Goal: Find specific page/section: Find specific page/section

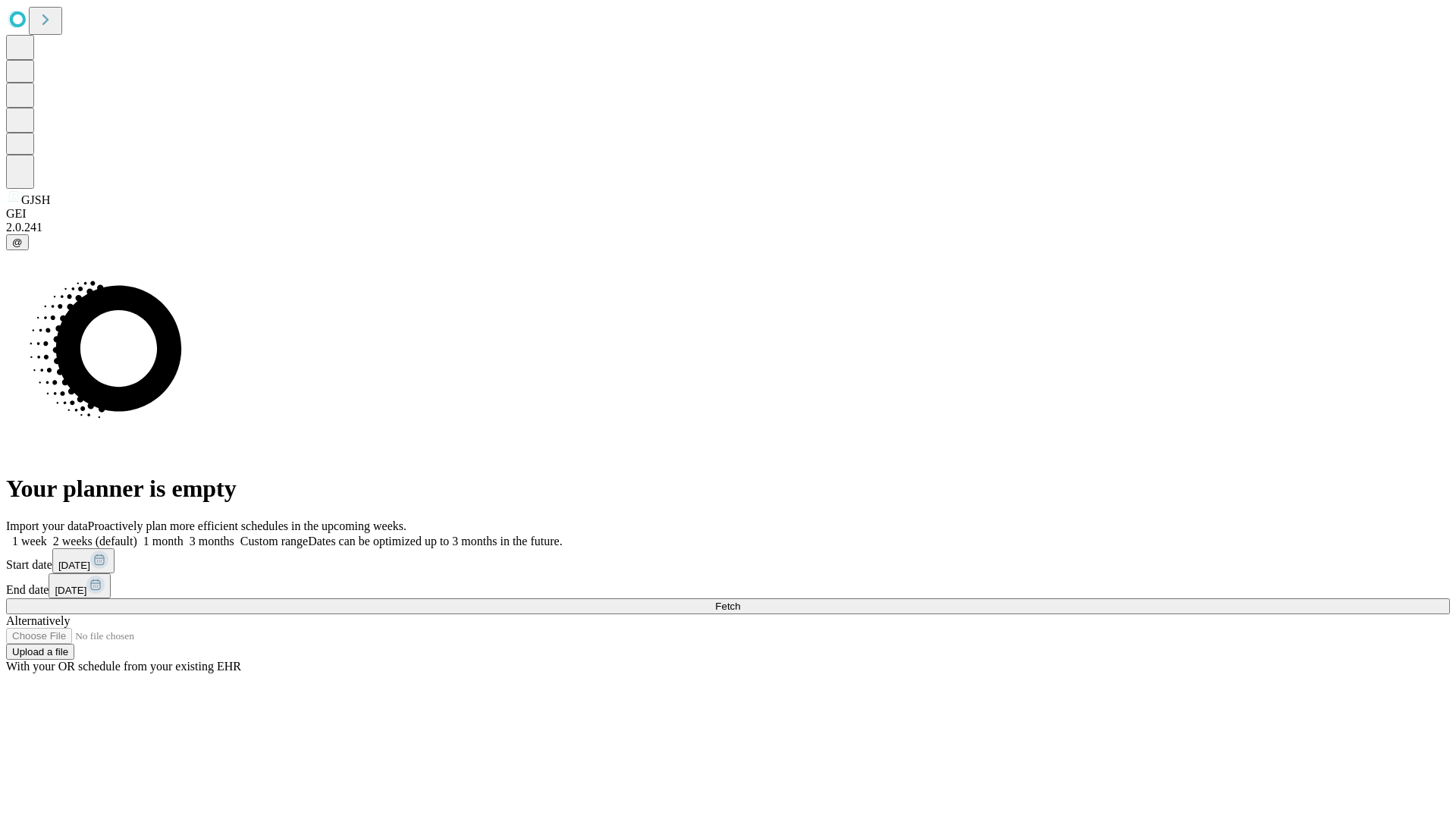
click at [740, 601] on span "Fetch" at bounding box center [727, 606] width 25 height 11
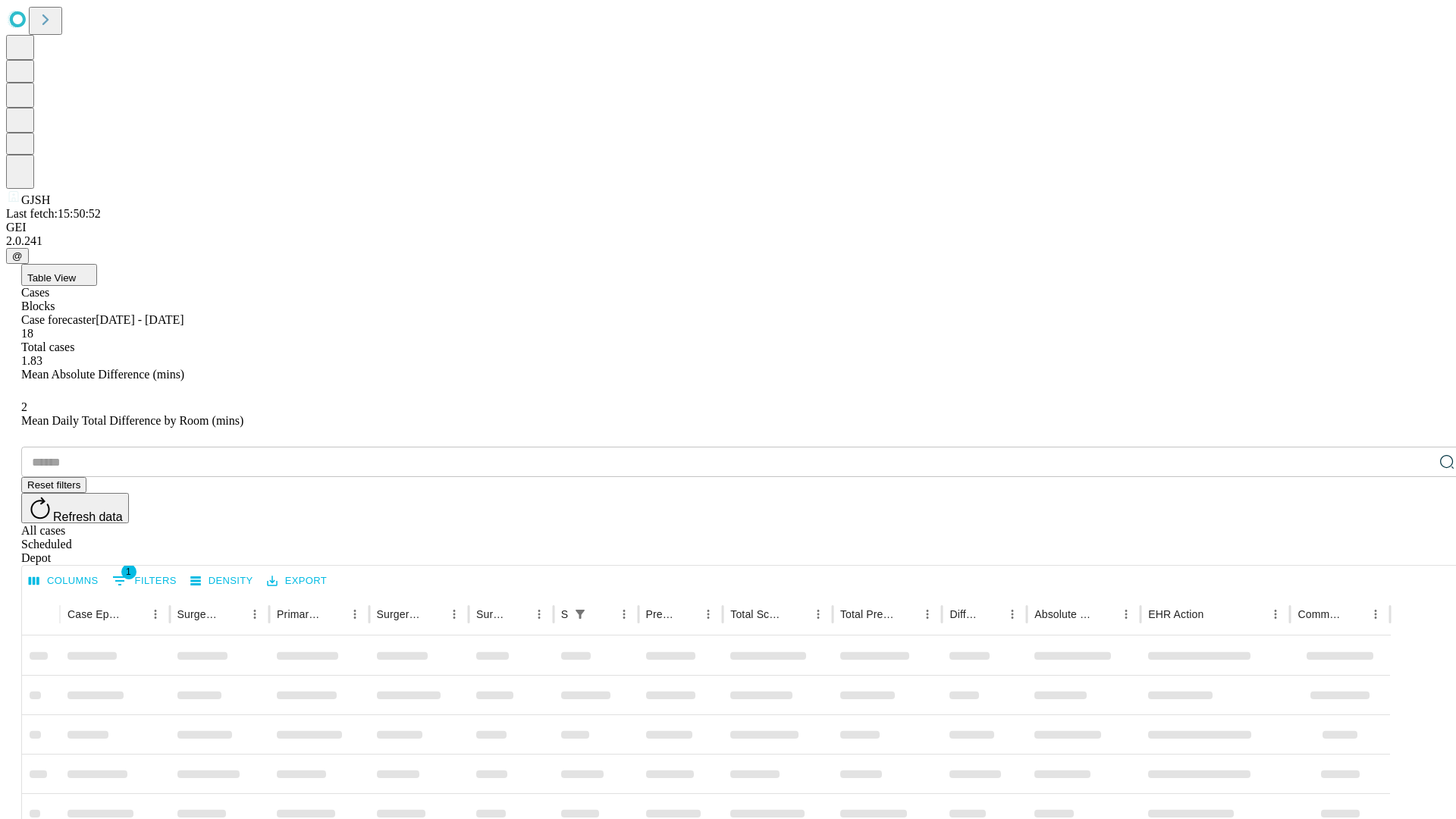
click at [1417, 551] on div "Depot" at bounding box center [743, 558] width 1443 height 14
